Goal: Check status: Check status

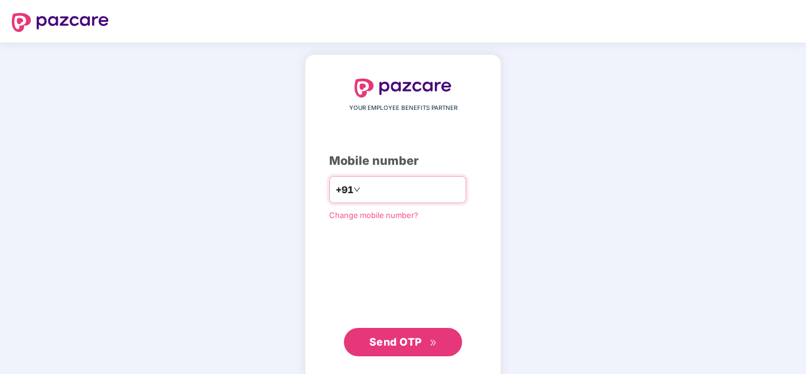
type input "*"
type input "**********"
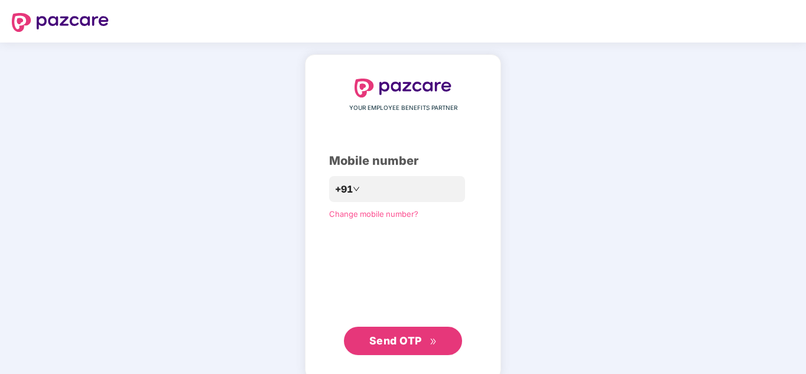
click at [407, 344] on span "Send OTP" at bounding box center [395, 340] width 53 height 12
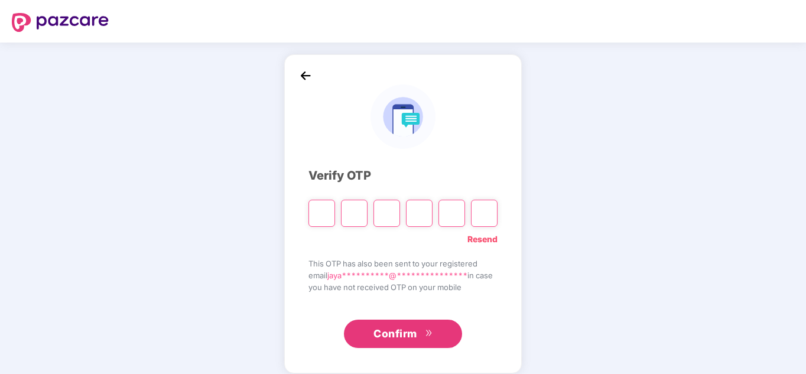
paste input "*"
type input "*"
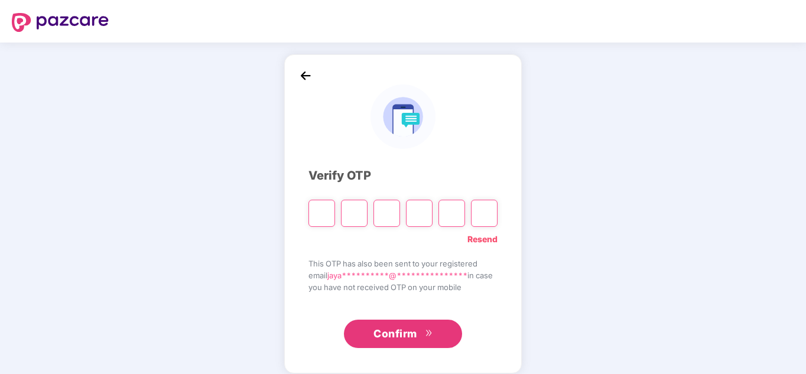
type input "*"
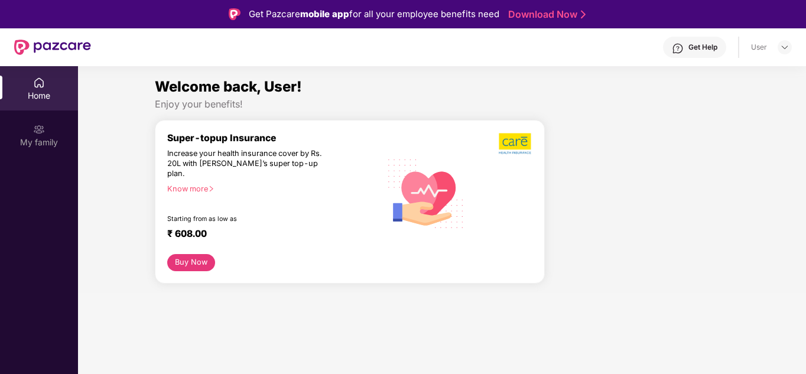
click at [40, 83] on img at bounding box center [39, 83] width 12 height 12
click at [784, 45] on img at bounding box center [784, 47] width 9 height 9
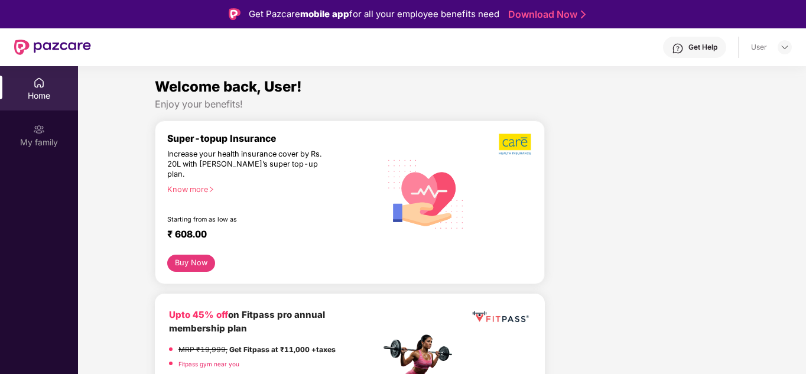
click at [35, 92] on div "Home" at bounding box center [39, 96] width 78 height 12
click at [48, 142] on div "My family" at bounding box center [39, 142] width 78 height 12
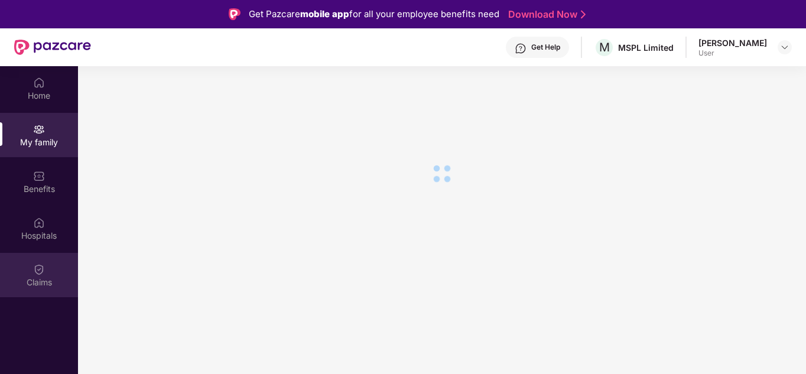
click at [39, 271] on img at bounding box center [39, 270] width 12 height 12
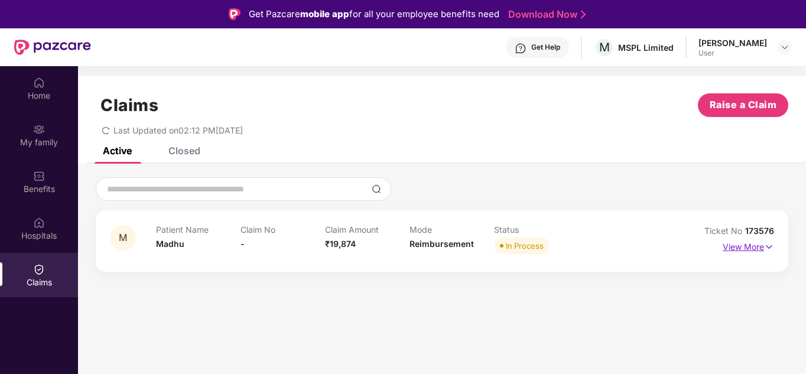
click at [768, 247] on img at bounding box center [769, 246] width 10 height 13
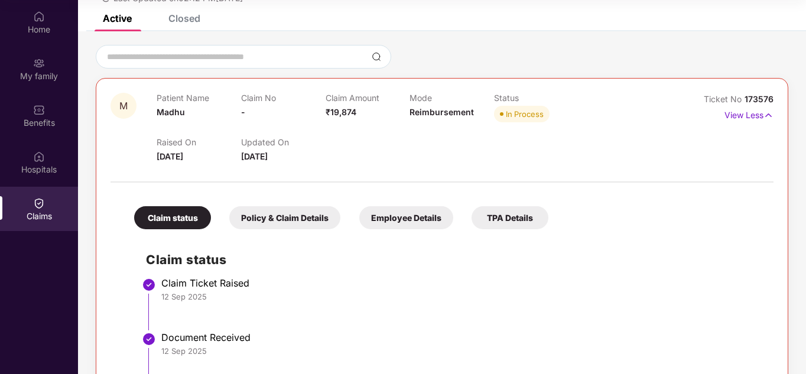
scroll to position [68, 0]
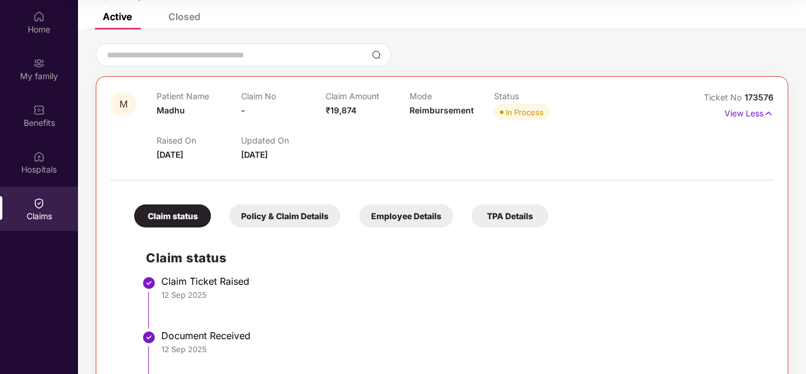
click at [519, 221] on div "TPA Details" at bounding box center [510, 215] width 77 height 23
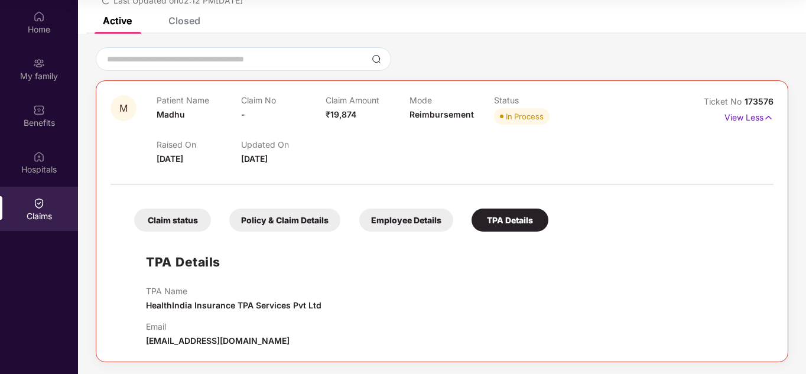
drag, startPoint x: 146, startPoint y: 340, endPoint x: 286, endPoint y: 339, distance: 140.0
click at [286, 339] on div "Email [EMAIL_ADDRESS][DOMAIN_NAME]" at bounding box center [454, 334] width 616 height 26
copy span "[EMAIL_ADDRESS][DOMAIN_NAME]"
drag, startPoint x: 704, startPoint y: 101, endPoint x: 776, endPoint y: 99, distance: 72.7
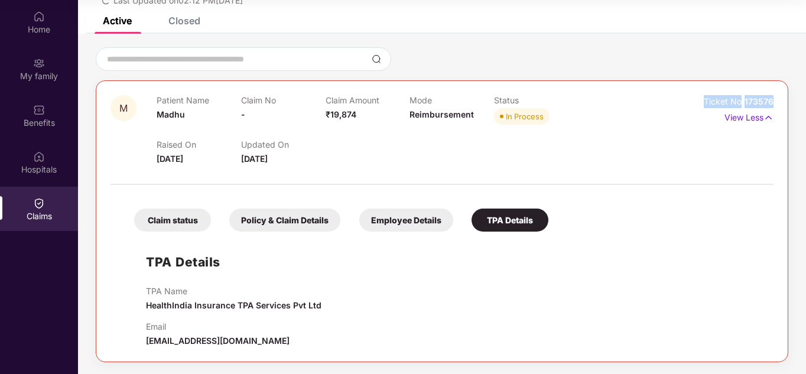
click at [776, 99] on div "M Patient Name Madhu Claim No - Claim Amount ₹19,874 Mode Reimbursement Status …" at bounding box center [442, 221] width 693 height 282
copy div "Ticket No 173576"
click at [181, 216] on div "Claim status" at bounding box center [172, 220] width 77 height 23
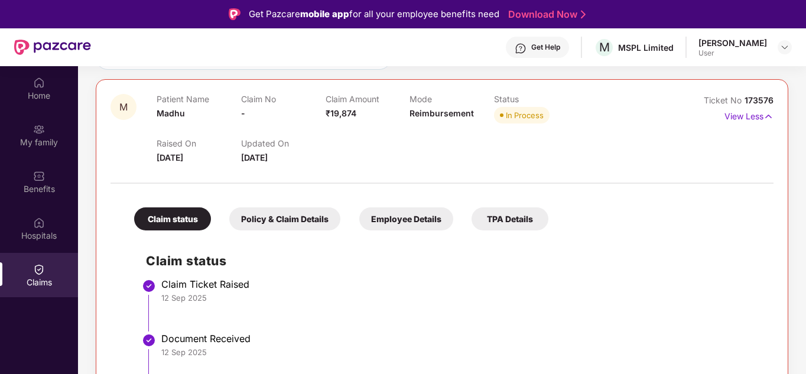
scroll to position [132, 0]
click at [298, 218] on div "Policy & Claim Details" at bounding box center [284, 218] width 111 height 23
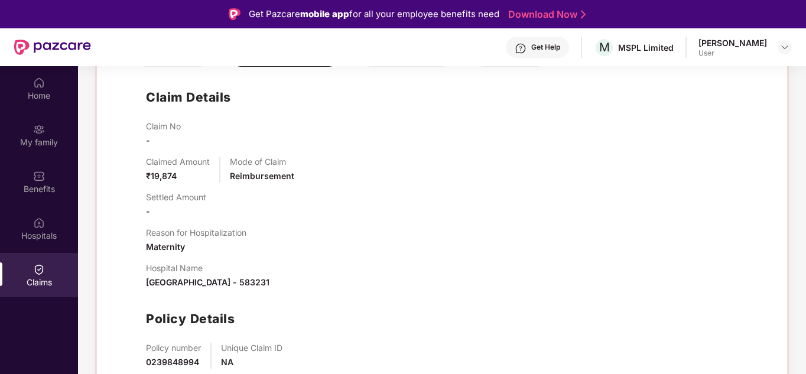
scroll to position [66, 0]
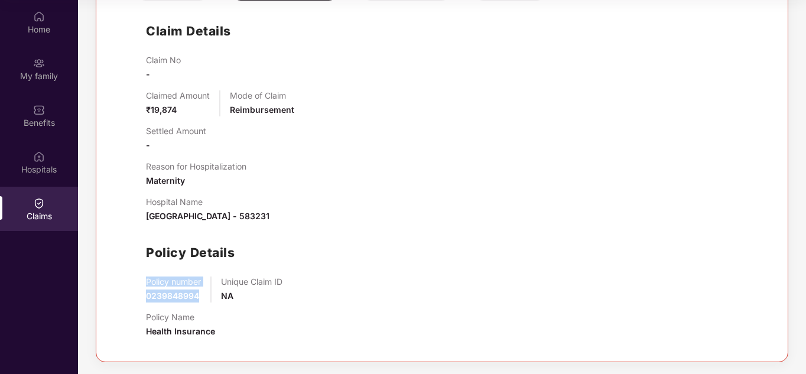
drag, startPoint x: 148, startPoint y: 282, endPoint x: 202, endPoint y: 295, distance: 56.0
click at [202, 295] on div "Policy number 0239848994 Unique Claim ID NA" at bounding box center [454, 290] width 616 height 26
copy div "Policy number 0239848994"
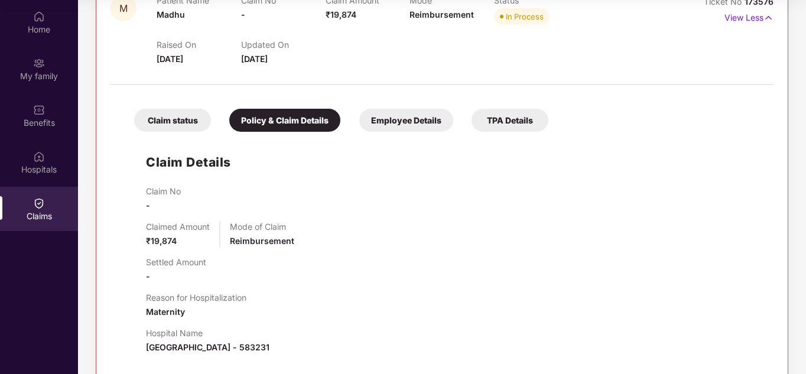
scroll to position [161, 0]
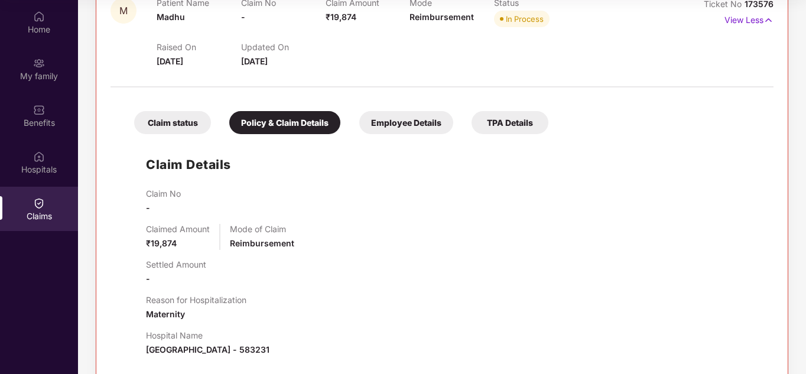
click at [392, 121] on div "Employee Details" at bounding box center [406, 122] width 94 height 23
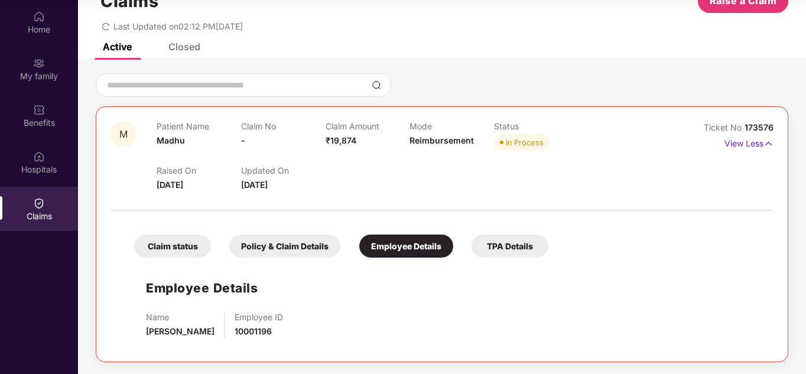
click at [506, 249] on div "TPA Details" at bounding box center [510, 246] width 77 height 23
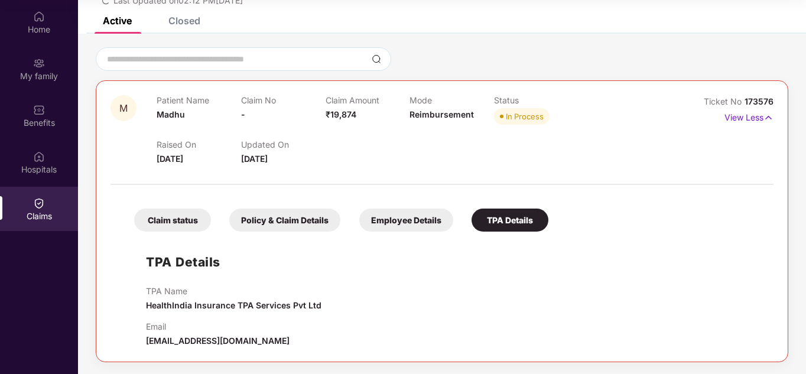
click at [412, 221] on div "Employee Details" at bounding box center [406, 220] width 94 height 23
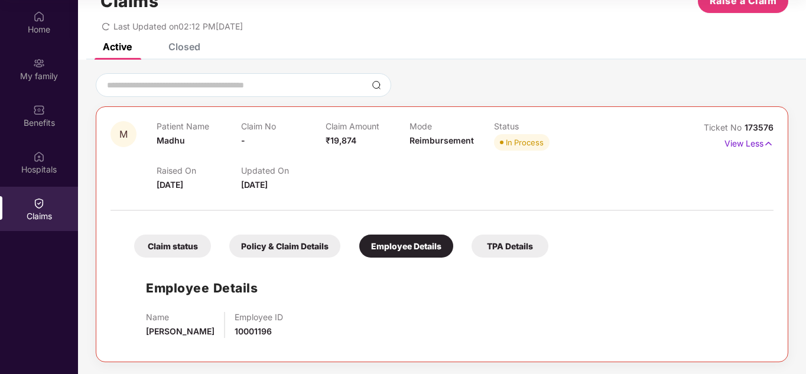
click at [501, 249] on div "TPA Details" at bounding box center [510, 246] width 77 height 23
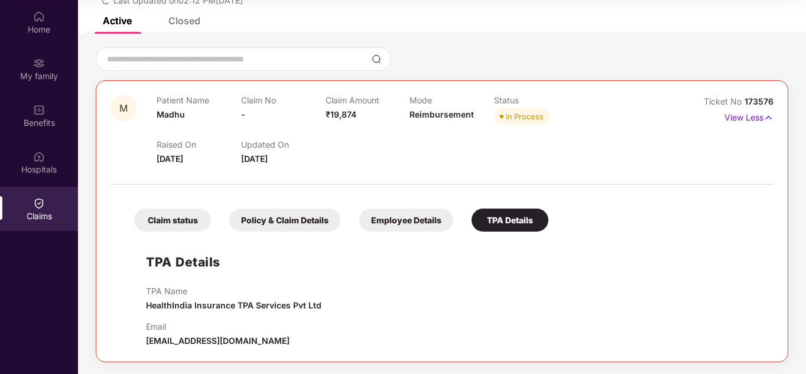
scroll to position [0, 0]
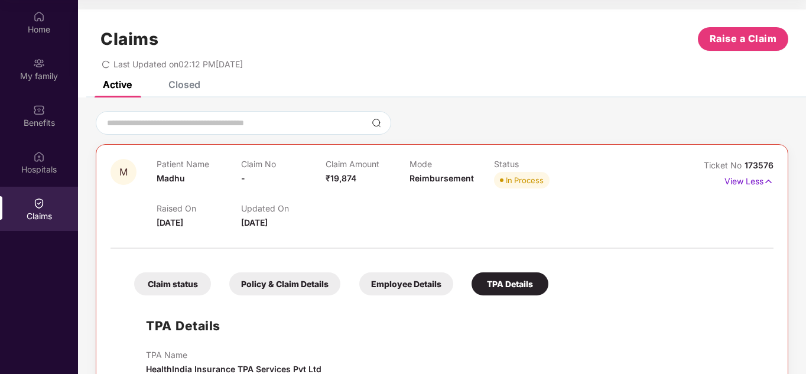
click at [181, 83] on div "Closed" at bounding box center [184, 85] width 32 height 12
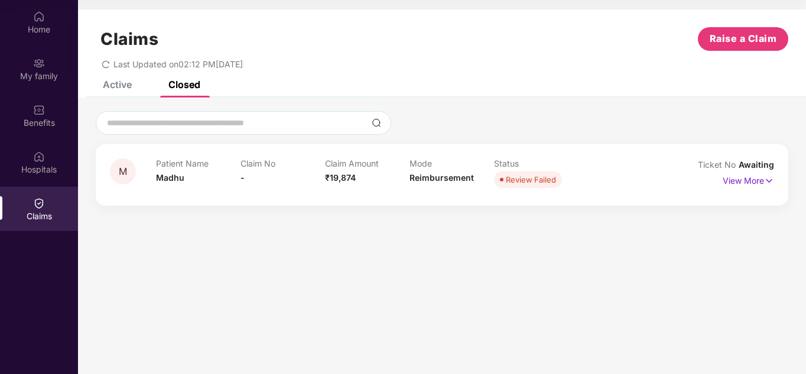
click at [116, 87] on div "Active" at bounding box center [117, 85] width 29 height 12
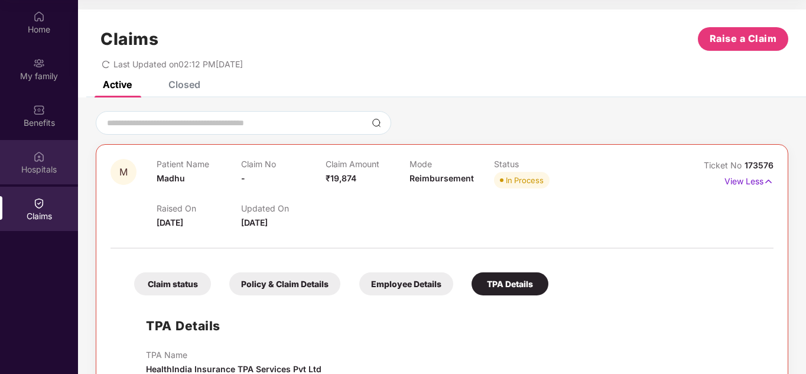
click at [37, 175] on div "Hospitals" at bounding box center [39, 162] width 78 height 44
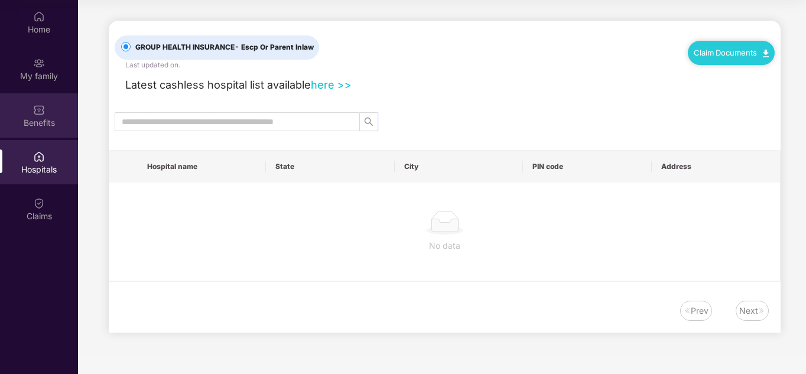
click at [43, 104] on img at bounding box center [39, 110] width 12 height 12
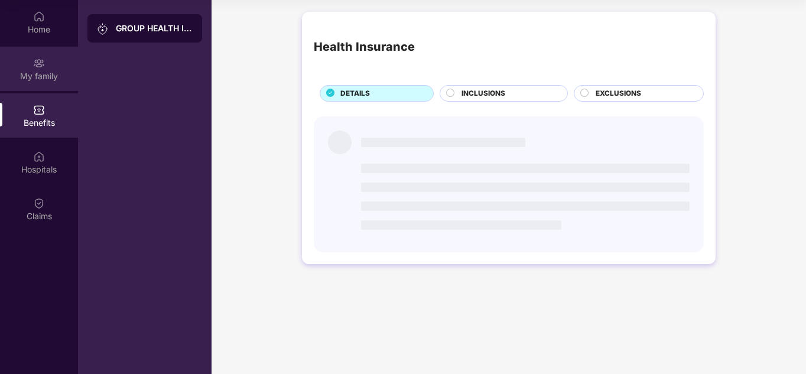
click at [47, 69] on div "My family" at bounding box center [39, 69] width 78 height 44
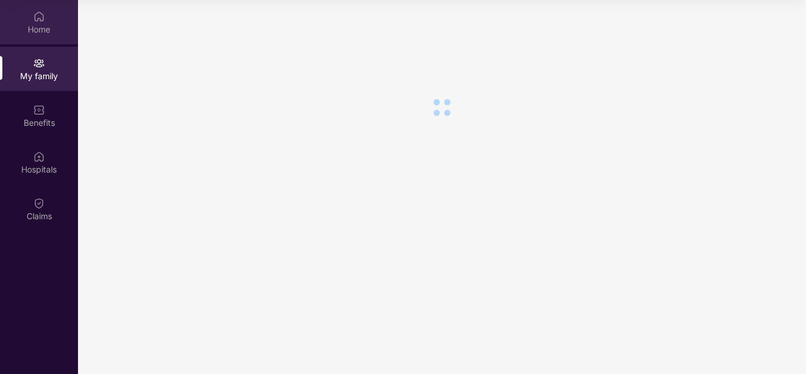
click at [49, 22] on div "Home" at bounding box center [39, 22] width 78 height 44
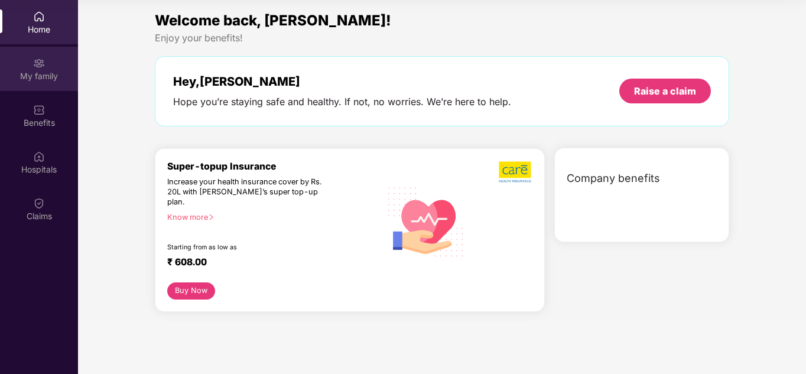
click at [43, 72] on div "My family" at bounding box center [39, 76] width 78 height 12
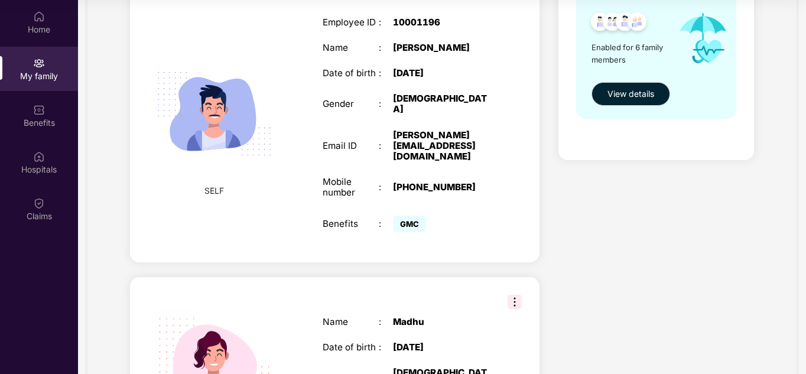
scroll to position [197, 0]
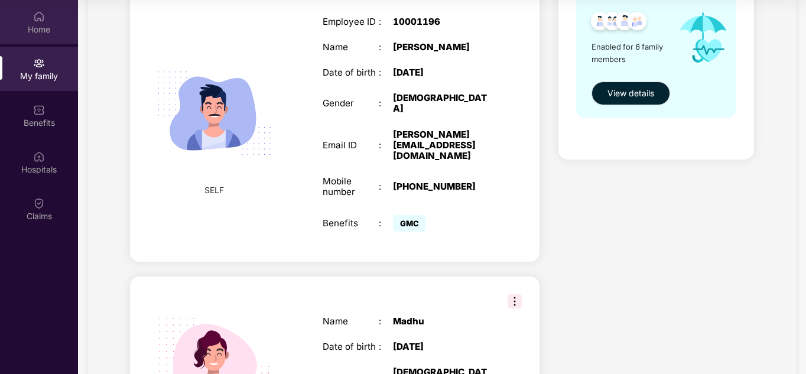
click at [28, 25] on div "Home" at bounding box center [39, 30] width 78 height 12
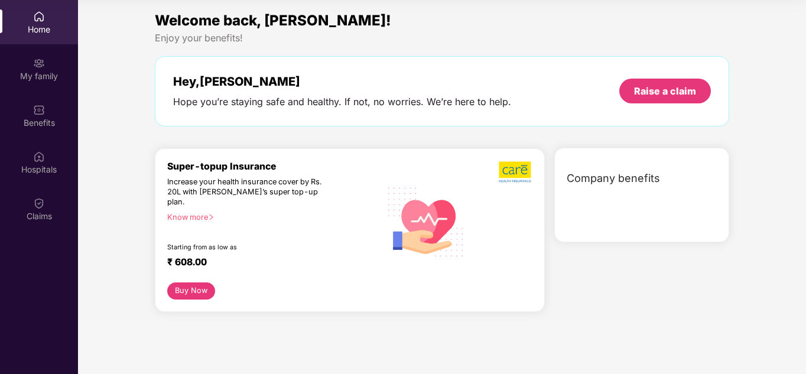
scroll to position [0, 0]
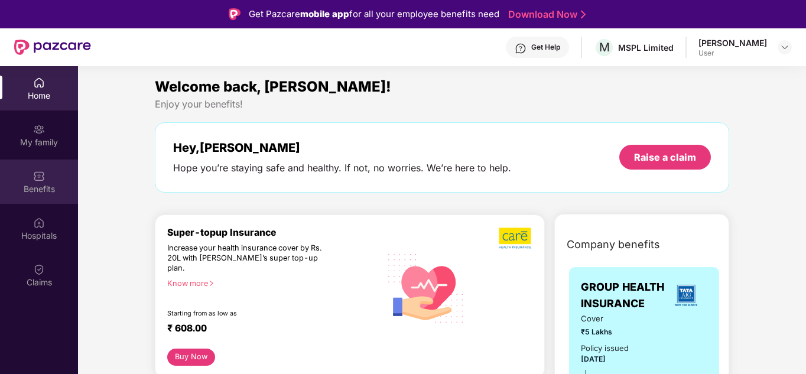
click at [47, 186] on div "Benefits" at bounding box center [39, 189] width 78 height 12
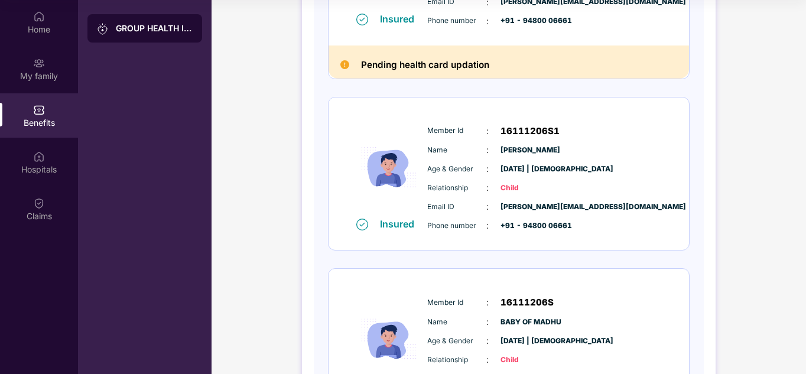
scroll to position [430, 0]
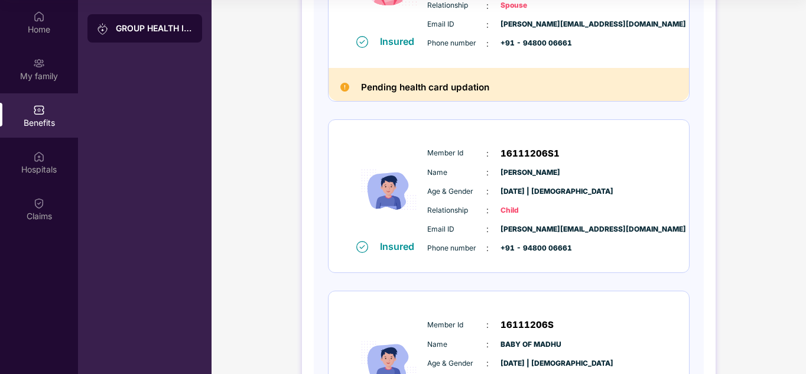
click at [159, 35] on div "GROUP HEALTH INSURANCE" at bounding box center [144, 28] width 115 height 28
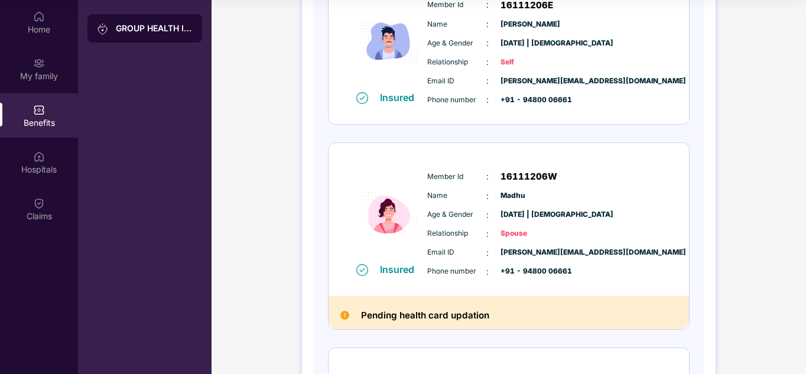
scroll to position [200, 0]
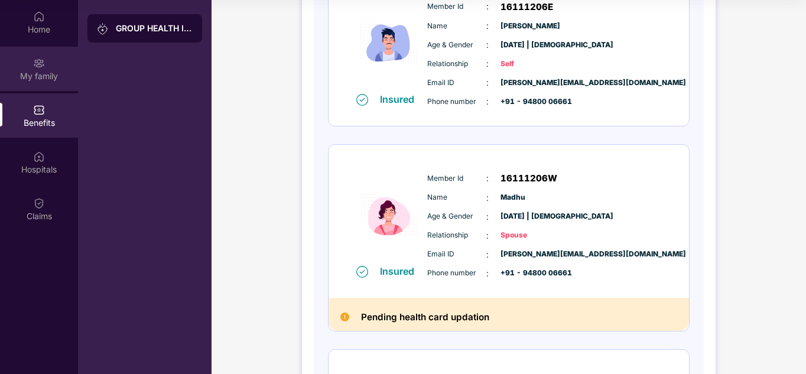
click at [39, 84] on div "My family" at bounding box center [39, 69] width 78 height 44
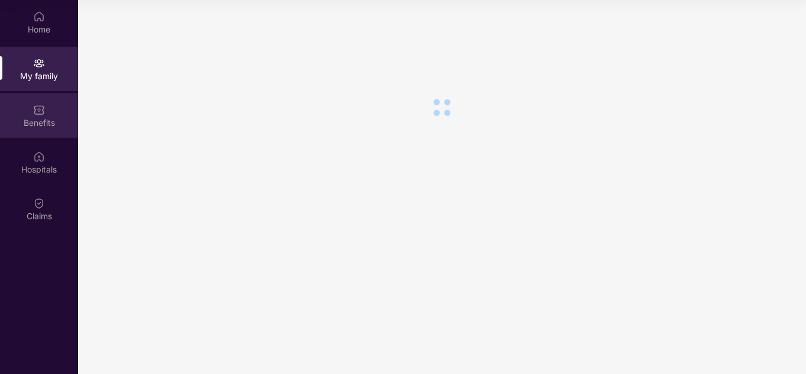
click at [45, 125] on div "Benefits" at bounding box center [39, 123] width 78 height 12
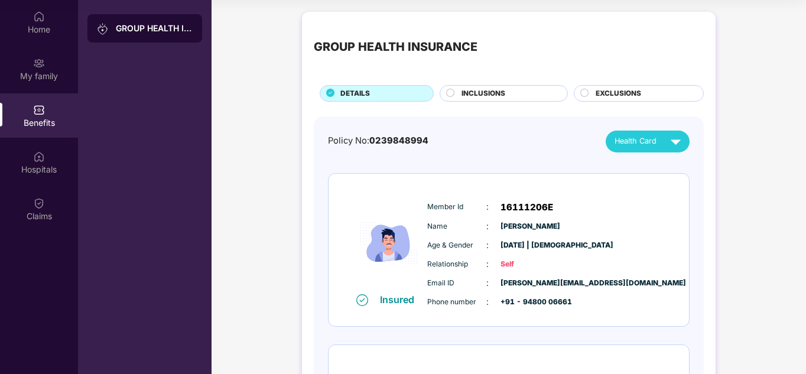
click at [496, 87] on div "INCLUSIONS" at bounding box center [504, 93] width 128 height 17
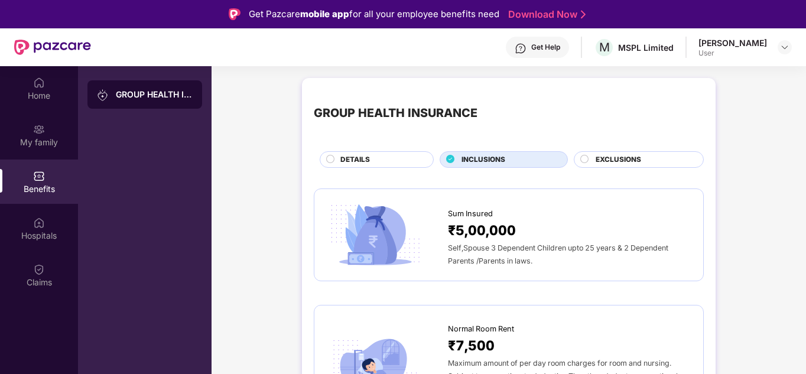
click at [630, 159] on span "EXCLUSIONS" at bounding box center [618, 159] width 45 height 11
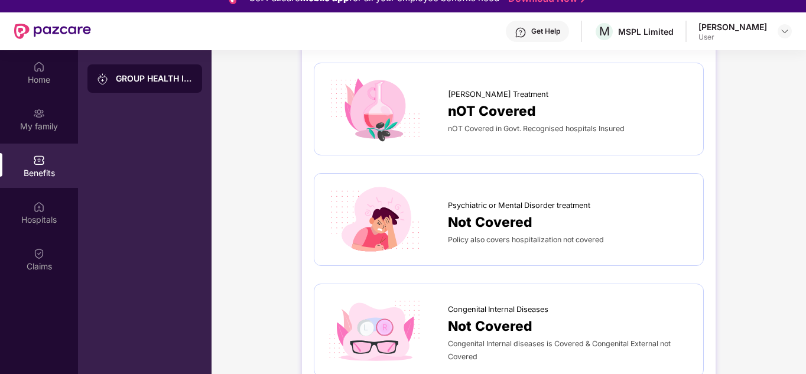
scroll to position [66, 0]
